Goal: Check status: Check status

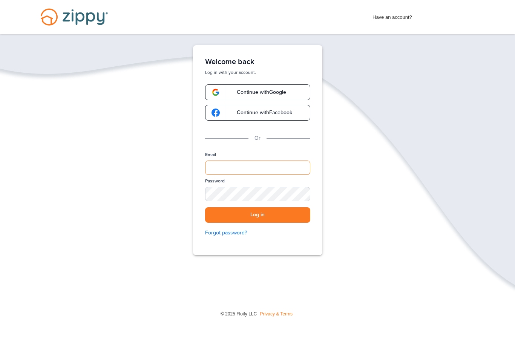
click at [247, 168] on input "Email" at bounding box center [257, 168] width 105 height 14
type input "**********"
click at [258, 215] on button "Log in" at bounding box center [257, 215] width 105 height 15
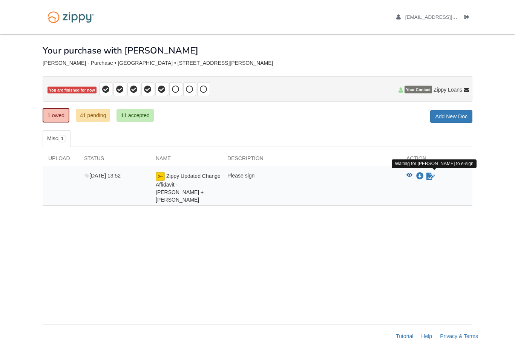
click at [427, 173] on icon "Waiting for your co-borrower to e-sign" at bounding box center [431, 177] width 8 height 8
click at [421, 177] on icon "Download Zippy Updated Change Affidavit - Nathaniel Monteiro + Vicki Monteiro" at bounding box center [421, 177] width 8 height 8
click at [432, 176] on icon "Waiting for your co-borrower to e-sign" at bounding box center [431, 177] width 8 height 8
click at [431, 176] on icon "Waiting for your co-borrower to e-sign" at bounding box center [431, 177] width 8 height 8
click at [434, 175] on icon "Waiting for your co-borrower to e-sign" at bounding box center [431, 177] width 8 height 8
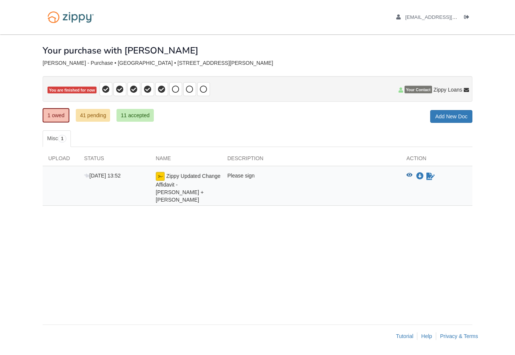
click at [429, 176] on icon "Waiting for your co-borrower to e-sign" at bounding box center [431, 177] width 8 height 8
click at [434, 172] on link "Sign document" at bounding box center [431, 176] width 10 height 9
click at [430, 179] on icon "Waiting for your co-borrower to e-sign" at bounding box center [431, 177] width 8 height 8
click at [428, 182] on div "View blank/sample document View blank/sample document Download file/sample doc …" at bounding box center [437, 188] width 72 height 32
click at [422, 174] on icon "Download Zippy Updated Change Affidavit - Nathaniel Monteiro + Vicki Monteiro" at bounding box center [421, 177] width 8 height 8
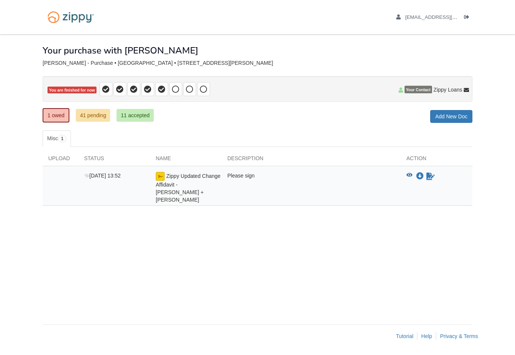
click at [190, 179] on div "Zippy Updated Change Affidavit - [PERSON_NAME] + [PERSON_NAME]" at bounding box center [186, 188] width 72 height 32
click at [412, 173] on icon "View Zippy Updated Change Affidavit - Nathaniel Monteiro + Vicki Monteiro" at bounding box center [410, 175] width 6 height 5
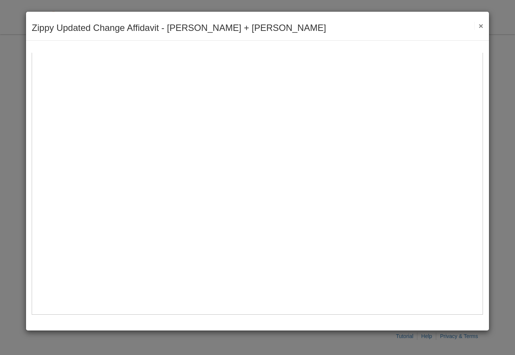
scroll to position [322, 0]
click at [112, 157] on img at bounding box center [258, 89] width 452 height 452
click at [144, 195] on img at bounding box center [258, 89] width 452 height 452
click at [139, 254] on img at bounding box center [258, 89] width 452 height 452
